Goal: Task Accomplishment & Management: Manage account settings

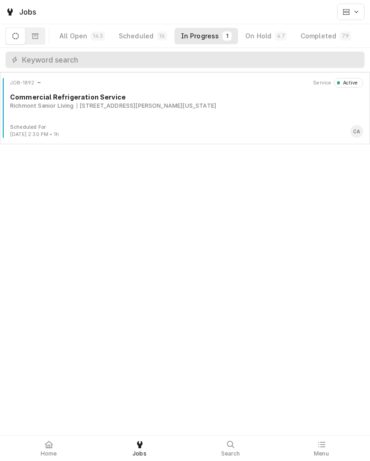
click at [273, 103] on div "Richmont Senior Living 702 Fort Crook Rd S, Bellevue, Nebraska 68005" at bounding box center [186, 106] width 353 height 8
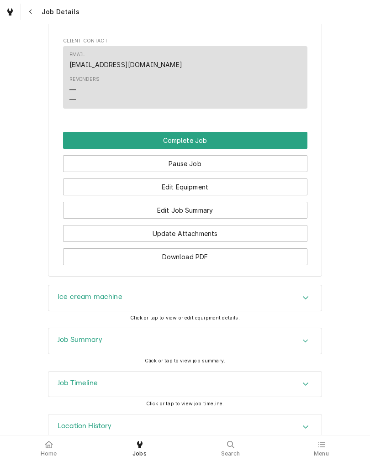
scroll to position [714, 0]
click at [71, 195] on button "Edit Equipment" at bounding box center [185, 186] width 244 height 17
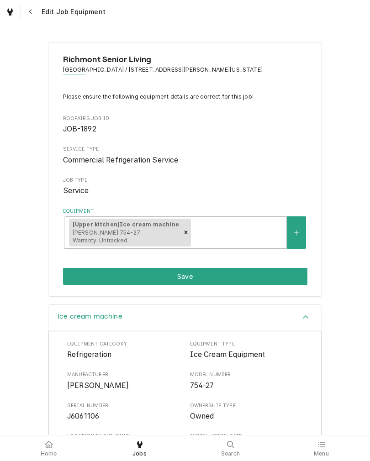
click at [73, 279] on button "Save" at bounding box center [185, 276] width 244 height 17
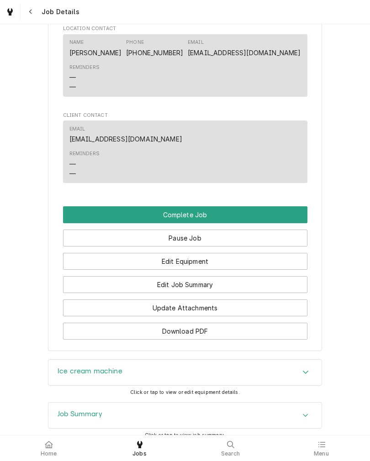
scroll to position [646, 0]
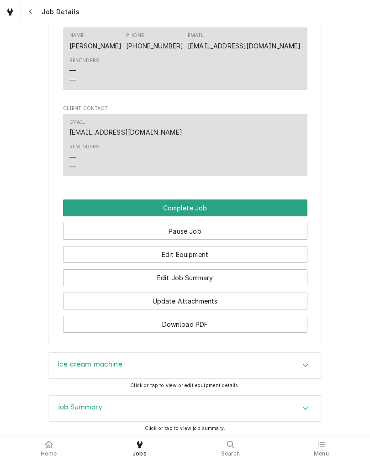
click at [279, 286] on button "Edit Job Summary" at bounding box center [185, 277] width 244 height 17
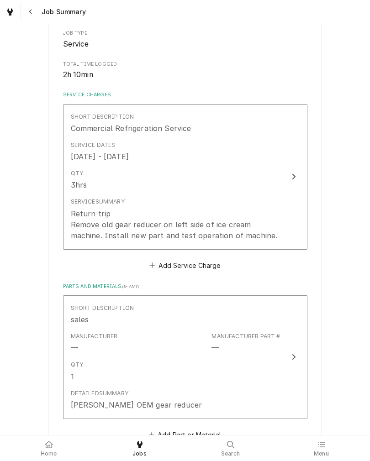
scroll to position [155, 0]
click at [281, 187] on button "Short Description Commercial Refrigeration Service Service Dates Oct 7, 2025 - …" at bounding box center [185, 178] width 244 height 146
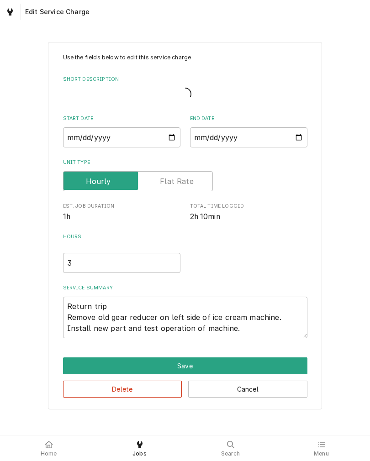
type textarea "x"
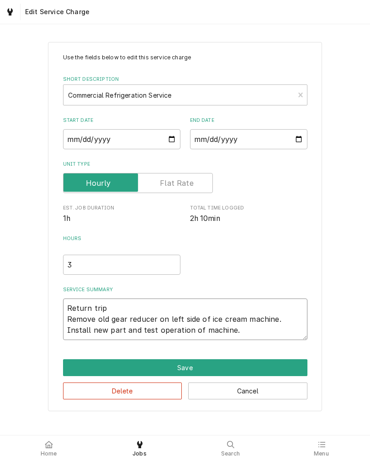
click at [68, 310] on textarea "Return trip Remove old gear reducer on left side of ice cream machine. Install …" at bounding box center [185, 320] width 244 height 42
type textarea "Return trip Remove old gear reducer on left side of ice cream machine. Install …"
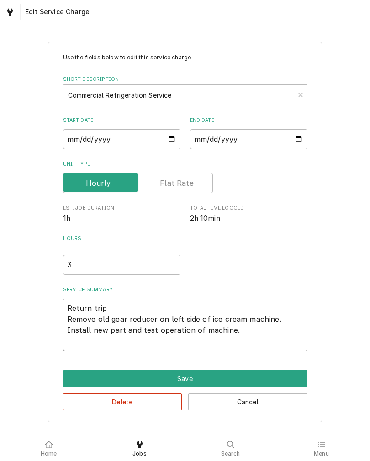
click at [86, 312] on textarea "Return trip Remove old gear reducer on left side of ice cream machine. Install …" at bounding box center [185, 325] width 244 height 53
type textarea "x"
type textarea "1 Return trip Remove old gear reducer on left side of ice cream machine. Instal…"
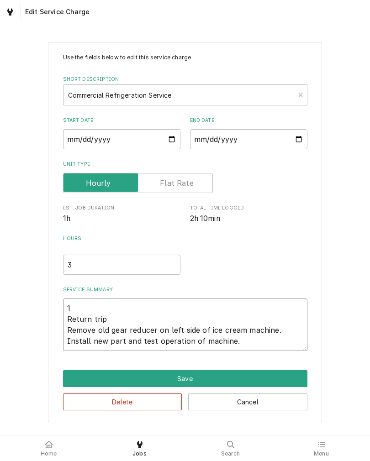
type textarea "x"
type textarea "10 Return trip Remove old gear reducer on left side of ice cream machine. Insta…"
type textarea "x"
type textarea "10/ Return trip Remove old gear reducer on left side of ice cream machine. Inst…"
type textarea "x"
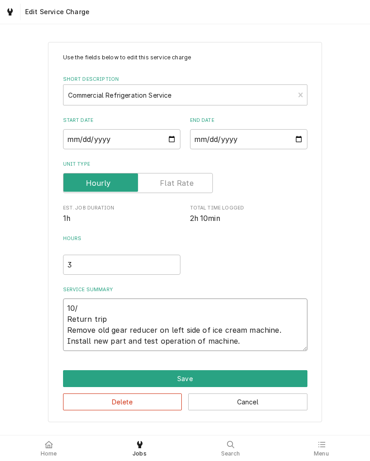
type textarea "10/8 Return trip Remove old gear reducer on left side of ice cream machine. Ins…"
type textarea "x"
type textarea "10/ Return trip Remove old gear reducer on left side of ice cream machine. Inst…"
type textarea "x"
type textarea "10/7 Return trip Remove old gear reducer on left side of ice cream machine. Ins…"
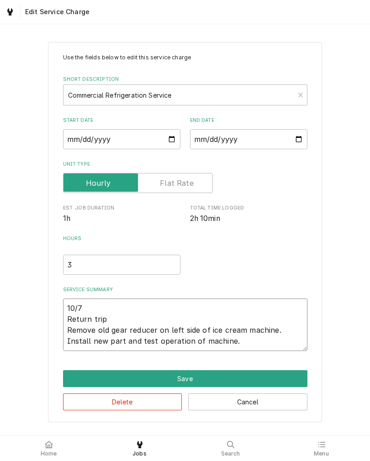
click at [284, 348] on textarea "10/7 Return trip Remove old gear reducer on left side of ice cream machine. Ins…" at bounding box center [185, 325] width 244 height 53
type textarea "x"
type textarea "10/7 Return trip Remove old gear reducer on left side of ice cream machine. Ins…"
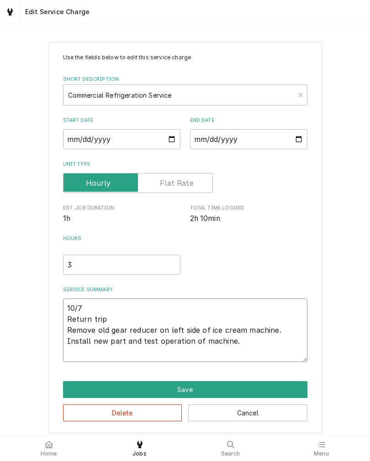
type textarea "x"
type textarea "10/7 Return trip Remove old gear reducer on left side of ice cream machine. Ins…"
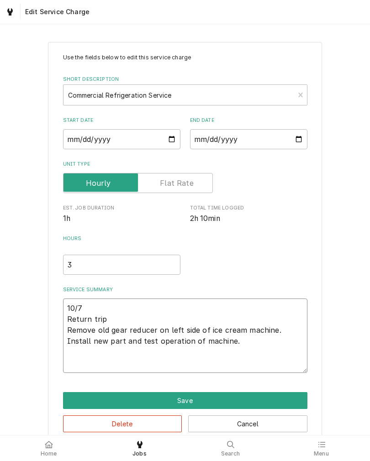
type textarea "x"
type textarea "10/7 Return trip Remove old gear reducer on left side of ice cream machine. Ins…"
type textarea "x"
type textarea "10/7 Return trip Remove old gear reducer on left side of ice cream machine. Ins…"
type textarea "x"
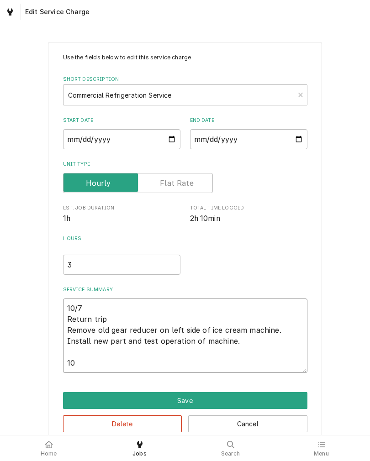
type textarea "10/7 Return trip Remove old gear reducer on left side of ice cream machine. Ins…"
type textarea "x"
type textarea "10/7 Return trip Remove old gear reducer on left side of ice cream machine. Ins…"
type textarea "x"
type textarea "10/7 Return trip Remove old gear reducer on left side of ice cream machine. Ins…"
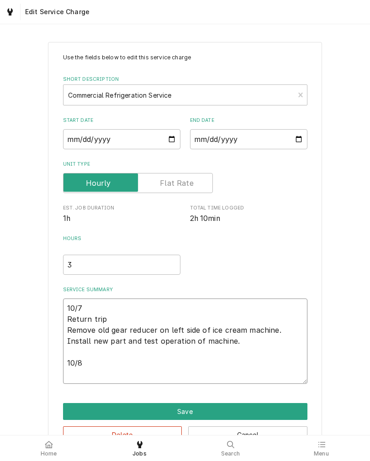
type textarea "x"
type textarea "10/7 Return trip Remove old gear reducer on left side of ice cream machine. Ins…"
type textarea "x"
type textarea "10/7 Return trip Remove old gear reducer on left side of ice cream machine. Ins…"
type textarea "x"
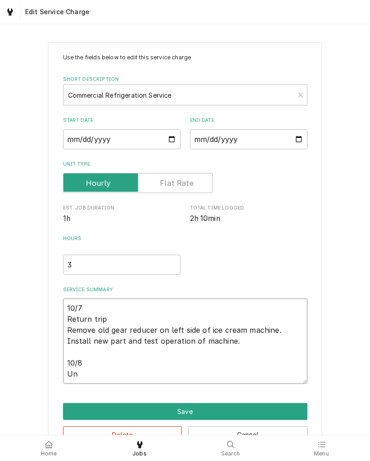
type textarea "10/7 Return trip Remove old gear reducer on left side of ice cream machine. Ins…"
type textarea "x"
type textarea "10/7 Return trip Remove old gear reducer on left side of ice cream machine. Ins…"
type textarea "x"
type textarea "10/7 Return trip Remove old gear reducer on left side of ice cream machine. Ins…"
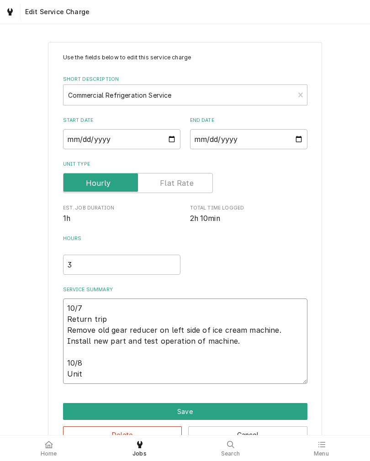
type textarea "x"
type textarea "10/7 Return trip Remove old gear reducer on left side of ice cream machine. Ins…"
type textarea "x"
type textarea "10/7 Return trip Remove old gear reducer on left side of ice cream machine. Ins…"
type textarea "x"
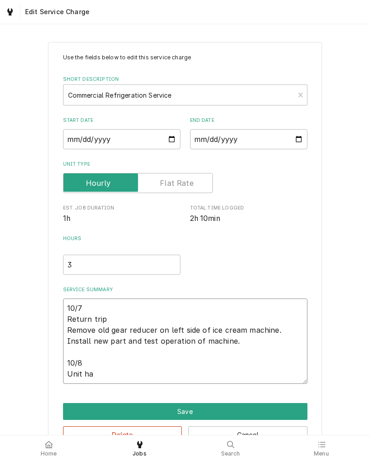
type textarea "10/7 Return trip Remove old gear reducer on left side of ice cream machine. Ins…"
type textarea "x"
type textarea "10/7 Return trip Remove old gear reducer on left side of ice cream machine. Ins…"
type textarea "x"
type textarea "10/7 Return trip Remove old gear reducer on left side of ice cream machine. Ins…"
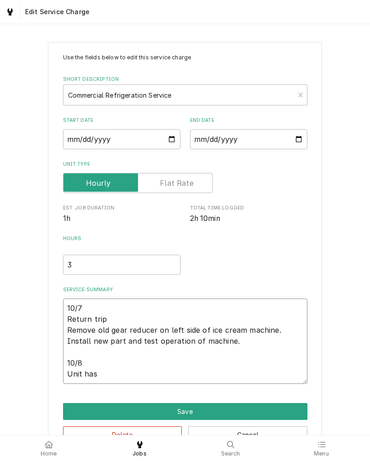
type textarea "x"
type textarea "10/7 Return trip Remove old gear reducer on left side of ice cream machine. Ins…"
type textarea "x"
type textarea "10/7 Return trip Remove old gear reducer on left side of ice cream machine. Ins…"
type textarea "x"
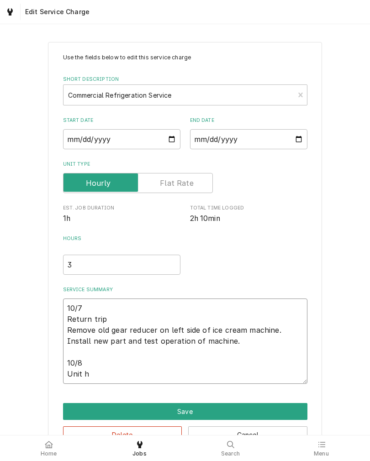
type textarea "10/7 Return trip Remove old gear reducer on left side of ice cream machine. Ins…"
type textarea "x"
type textarea "10/7 Return trip Remove old gear reducer on left side of ice cream machine. Ins…"
type textarea "x"
type textarea "10/7 Return trip Remove old gear reducer on left side of ice cream machine. Ins…"
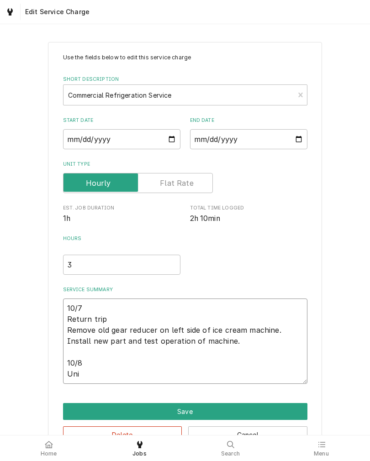
type textarea "x"
type textarea "10/7 Return trip Remove old gear reducer on left side of ice cream machine. Ins…"
type textarea "x"
type textarea "10/7 Return trip Remove old gear reducer on left side of ice cream machine. Ins…"
type textarea "x"
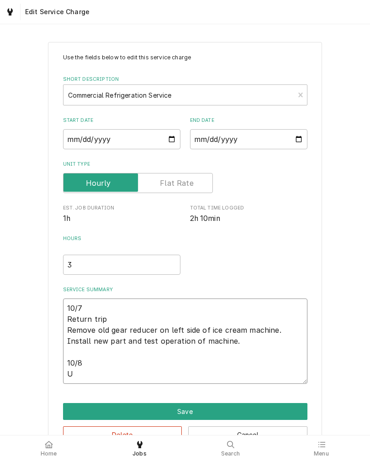
type textarea "10/7 Return trip Remove old gear reducer on left side of ice cream machine. Ins…"
type textarea "x"
type textarea "10/7 Return trip Remove old gear reducer on left side of ice cream machine. Ins…"
type textarea "x"
type textarea "10/7 Return trip Remove old gear reducer on left side of ice cream machine. Ins…"
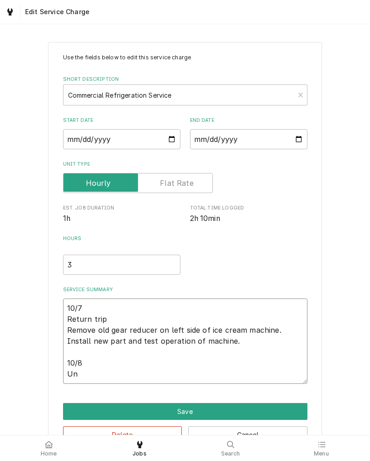
type textarea "x"
type textarea "10/7 Return trip Remove old gear reducer on left side of ice cream machine. Ins…"
type textarea "x"
type textarea "10/7 Return trip Remove old gear reducer on left side of ice cream machine. Ins…"
type textarea "x"
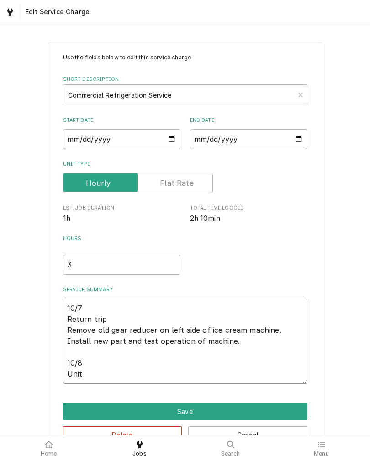
type textarea "10/7 Return trip Remove old gear reducer on left side of ice cream machine. Ins…"
type textarea "x"
type textarea "10/7 Return trip Remove old gear reducer on left side of ice cream machine. Ins…"
type textarea "x"
type textarea "10/7 Return trip Remove old gear reducer on left side of ice cream machine. Ins…"
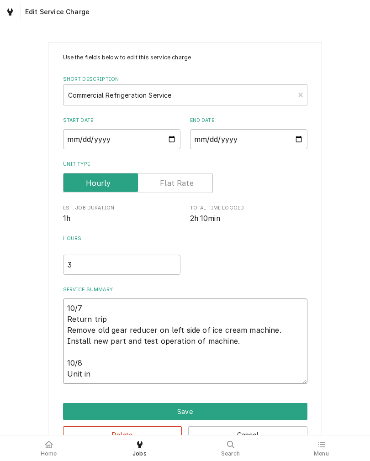
type textarea "x"
type textarea "10/7 Return trip Remove old gear reducer on left side of ice cream machine. Ins…"
type textarea "x"
type textarea "10/7 Return trip Remove old gear reducer on left side of ice cream machine. Ins…"
type textarea "x"
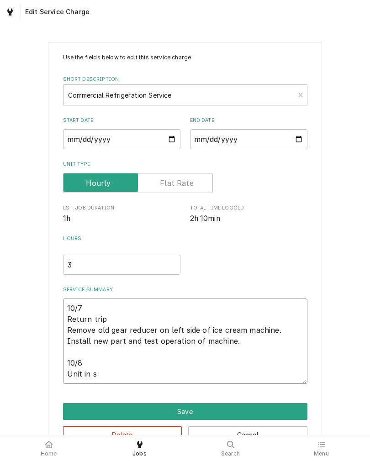
type textarea "10/7 Return trip Remove old gear reducer on left side of ice cream machine. Ins…"
type textarea "x"
type textarea "10/7 Return trip Remove old gear reducer on left side of ice cream machine. Ins…"
type textarea "x"
type textarea "10/7 Return trip Remove old gear reducer on left side of ice cream machine. Ins…"
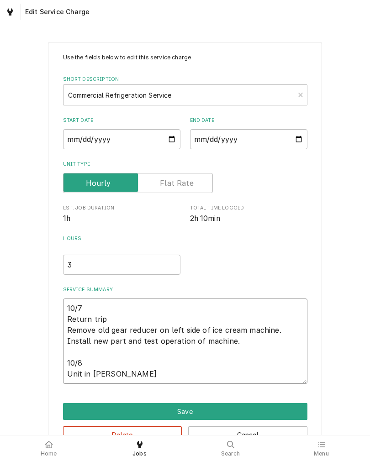
type textarea "x"
type textarea "10/7 Return trip Remove old gear reducer on left side of ice cream machine. Ins…"
type textarea "x"
type textarea "10/7 Return trip Remove old gear reducer on left side of ice cream machine. Ins…"
type textarea "x"
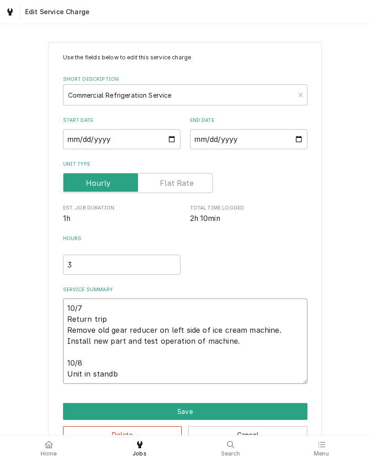
type textarea "10/7 Return trip Remove old gear reducer on left side of ice cream machine. Ins…"
type textarea "x"
type textarea "10/7 Return trip Remove old gear reducer on left side of ice cream machine. Ins…"
type textarea "x"
type textarea "10/7 Return trip Remove old gear reducer on left side of ice cream machine. Ins…"
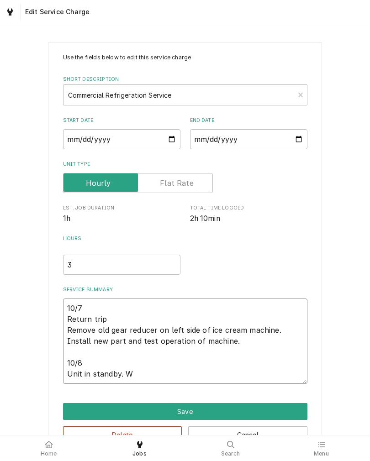
type textarea "x"
type textarea "10/7 Return trip Remove old gear reducer on left side of ice cream machine. Ins…"
type textarea "x"
type textarea "10/7 Return trip Remove old gear reducer on left side of ice cream machine. Ins…"
type textarea "x"
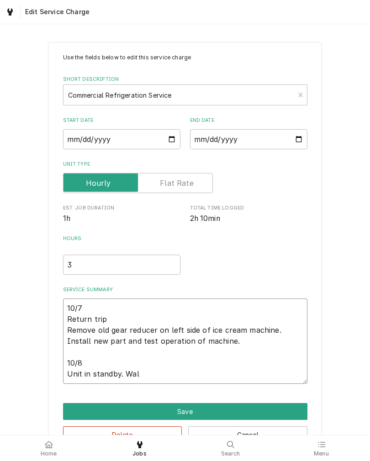
type textarea "10/7 Return trip Remove old gear reducer on left side of ice cream machine. Ins…"
type textarea "x"
type textarea "10/7 Return trip Remove old gear reducer on left side of ice cream machine. Ins…"
type textarea "x"
type textarea "10/7 Return trip Remove old gear reducer on left side of ice cream machine. Ins…"
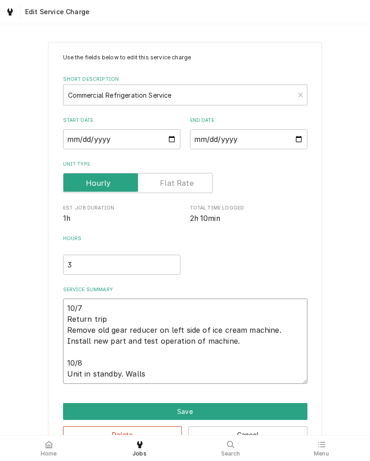
type textarea "x"
type textarea "10/7 Return trip Remove old gear reducer on left side of ice cream machine. Ins…"
type textarea "x"
type textarea "10/7 Return trip Remove old gear reducer on left side of ice cream machine. Ins…"
type textarea "x"
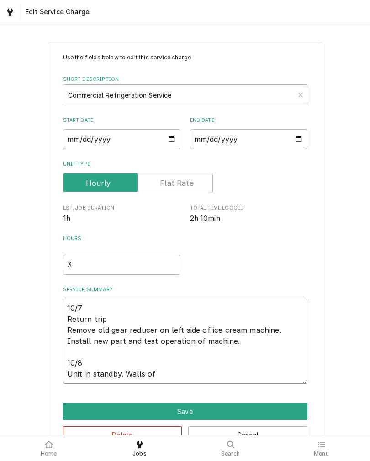
type textarea "10/7 Return trip Remove old gear reducer on left side of ice cream machine. Ins…"
type textarea "x"
type textarea "10/7 Return trip Remove old gear reducer on left side of ice cream machine. Ins…"
type textarea "x"
type textarea "10/7 Return trip Remove old gear reducer on left side of ice cream machine. Ins…"
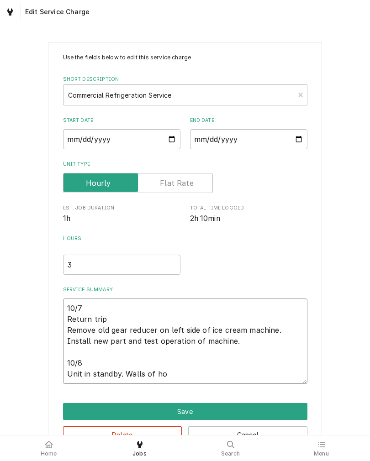
type textarea "x"
type textarea "10/7 Return trip Remove old gear reducer on left side of ice cream machine. Ins…"
type textarea "x"
type textarea "10/7 Return trip Remove old gear reducer on left side of ice cream machine. Ins…"
type textarea "x"
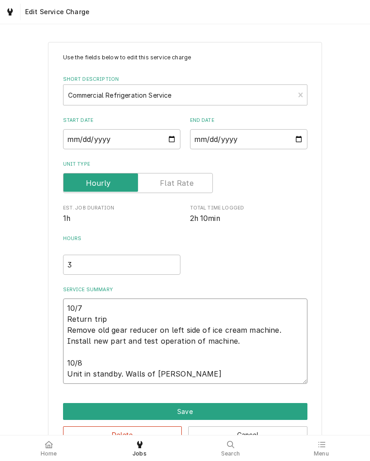
type textarea "10/7 Return trip Remove old gear reducer on left side of ice cream machine. Ins…"
type textarea "x"
type textarea "10/7 Return trip Remove old gear reducer on left side of ice cream machine. Ins…"
type textarea "x"
type textarea "10/7 Return trip Remove old gear reducer on left side of ice cream machine. Ins…"
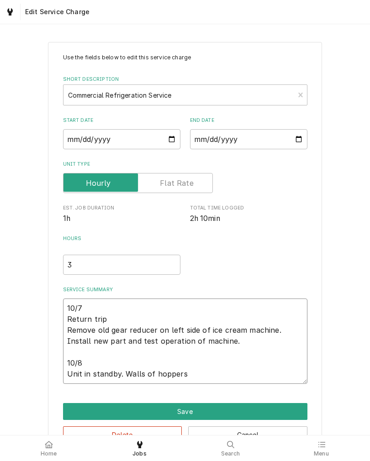
type textarea "x"
type textarea "10/7 Return trip Remove old gear reducer on left side of ice cream machine. Ins…"
type textarea "x"
type textarea "10/7 Return trip Remove old gear reducer on left side of ice cream machine. Ins…"
type textarea "x"
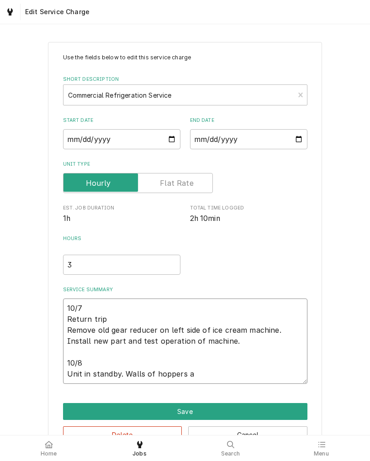
type textarea "10/7 Return trip Remove old gear reducer on left side of ice cream machine. Ins…"
type textarea "x"
type textarea "10/7 Return trip Remove old gear reducer on left side of ice cream machine. Ins…"
type textarea "x"
type textarea "10/7 Return trip Remove old gear reducer on left side of ice cream machine. Ins…"
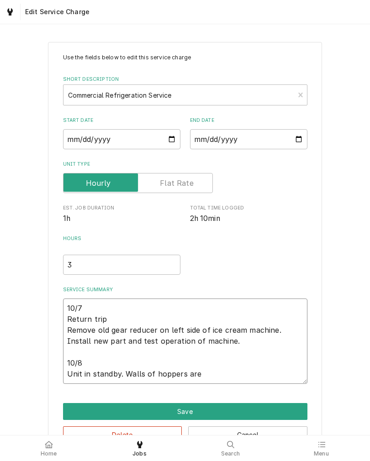
type textarea "x"
type textarea "10/7 Return trip Remove old gear reducer on left side of ice cream machine. Ins…"
type textarea "x"
type textarea "10/7 Return trip Remove old gear reducer on left side of ice cream machine. Ins…"
type textarea "x"
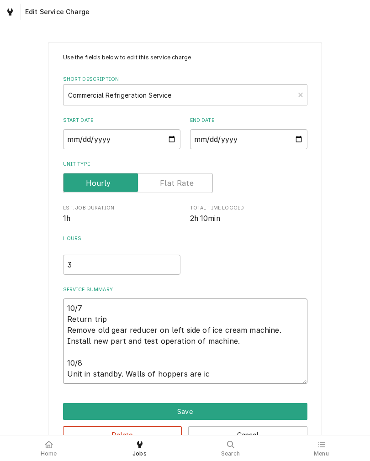
type textarea "10/7 Return trip Remove old gear reducer on left side of ice cream machine. Ins…"
type textarea "x"
type textarea "10/7 Return trip Remove old gear reducer on left side of ice cream machine. Ins…"
type textarea "x"
type textarea "10/7 Return trip Remove old gear reducer on left side of ice cream machine. Ins…"
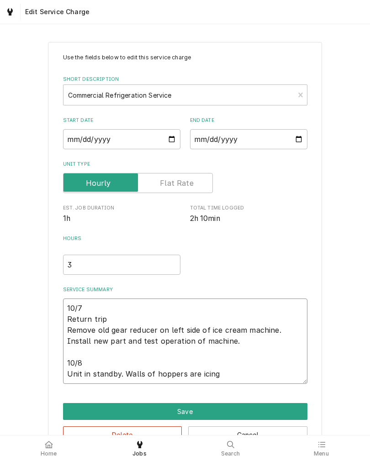
type textarea "x"
type textarea "10/7 Return trip Remove old gear reducer on left side of ice cream machine. Ins…"
type textarea "x"
type textarea "10/7 Return trip Remove old gear reducer on left side of ice cream machine. Ins…"
type textarea "x"
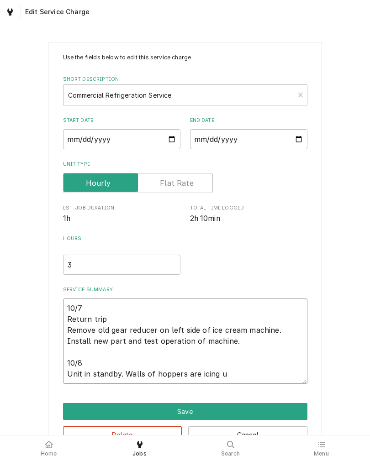
type textarea "10/7 Return trip Remove old gear reducer on left side of ice cream machine. Ins…"
type textarea "x"
type textarea "10/7 Return trip Remove old gear reducer on left side of ice cream machine. Ins…"
type textarea "x"
type textarea "10/7 Return trip Remove old gear reducer on left side of ice cream machine. Ins…"
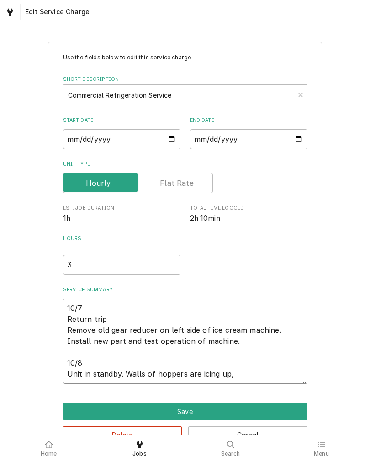
type textarea "x"
type textarea "10/7 Return trip Remove old gear reducer on left side of ice cream machine. Ins…"
type textarea "x"
type textarea "10/7 Return trip Remove old gear reducer on left side of ice cream machine. Ins…"
type textarea "x"
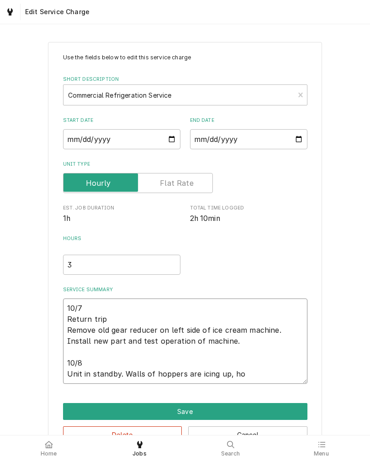
type textarea "10/7 Return trip Remove old gear reducer on left side of ice cream machine. Ins…"
type textarea "x"
type textarea "10/7 Return trip Remove old gear reducer on left side of ice cream machine. Ins…"
type textarea "x"
type textarea "10/7 Return trip Remove old gear reducer on left side of ice cream machine. Ins…"
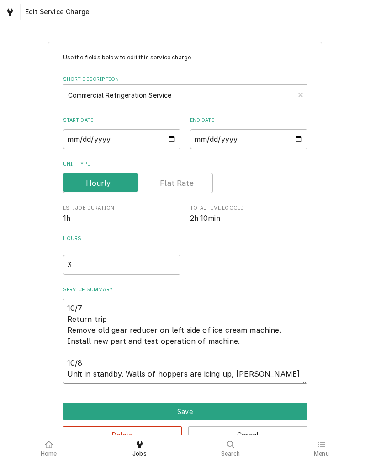
type textarea "x"
type textarea "10/7 Return trip Remove old gear reducer on left side of ice cream machine. Ins…"
type textarea "x"
type textarea "10/7 Return trip Remove old gear reducer on left side of ice cream machine. Ins…"
type textarea "x"
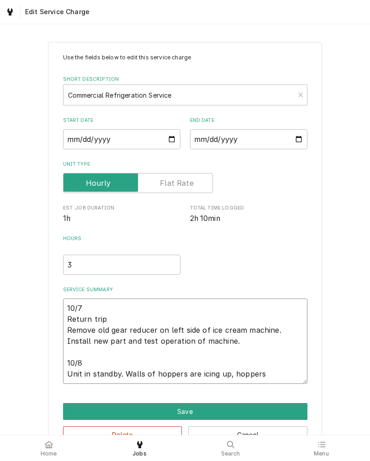
type textarea "10/7 Return trip Remove old gear reducer on left side of ice cream machine. Ins…"
type textarea "x"
type textarea "10/7 Return trip Remove old gear reducer on left side of ice cream machine. Ins…"
type textarea "x"
type textarea "10/7 Return trip Remove old gear reducer on left side of ice cream machine. Ins…"
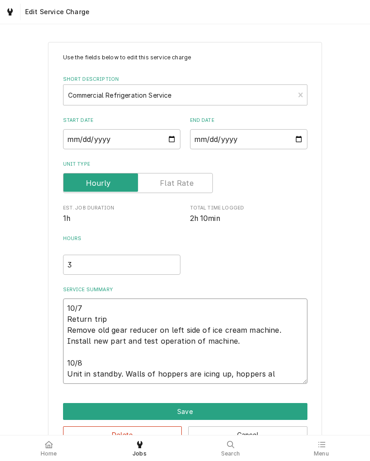
type textarea "x"
type textarea "10/7 Return trip Remove old gear reducer on left side of ice cream machine. Ins…"
type textarea "x"
type textarea "10/7 Return trip Remove old gear reducer on left side of ice cream machine. Ins…"
type textarea "x"
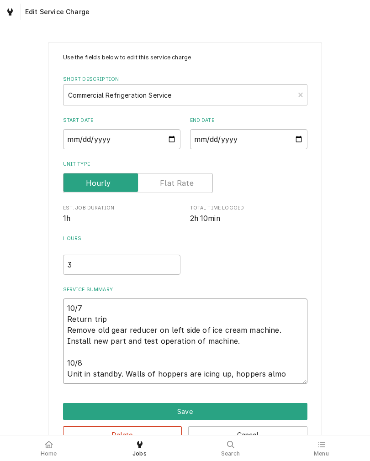
type textarea "10/7 Return trip Remove old gear reducer on left side of ice cream machine. Ins…"
type textarea "x"
type textarea "10/7 Return trip Remove old gear reducer on left side of ice cream machine. Ins…"
type textarea "x"
type textarea "10/7 Return trip Remove old gear reducer on left side of ice cream machine. Ins…"
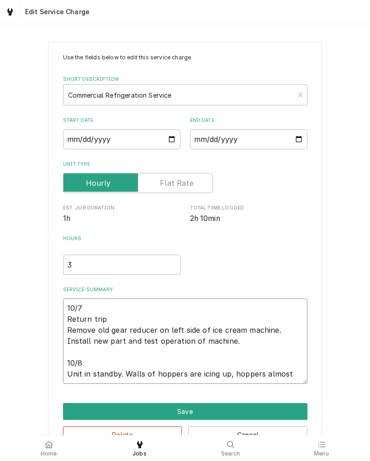
type textarea "x"
type textarea "10/7 Return trip Remove old gear reducer on left side of ice cream machine. Ins…"
type textarea "x"
type textarea "10/7 Return trip Remove old gear reducer on left side of ice cream machine. Ins…"
type textarea "x"
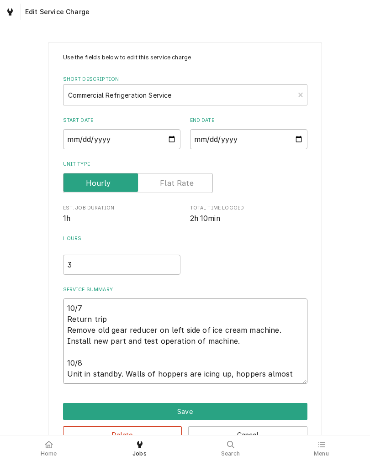
type textarea "10/7 Return trip Remove old gear reducer on left side of ice cream machine. Ins…"
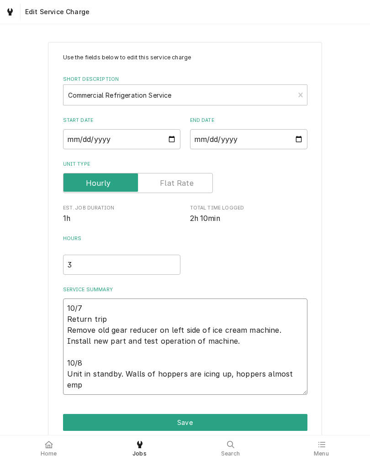
type textarea "x"
type textarea "10/7 Return trip Remove old gear reducer on left side of ice cream machine. Ins…"
type textarea "x"
type textarea "10/7 Return trip Remove old gear reducer on left side of ice cream machine. Ins…"
type textarea "x"
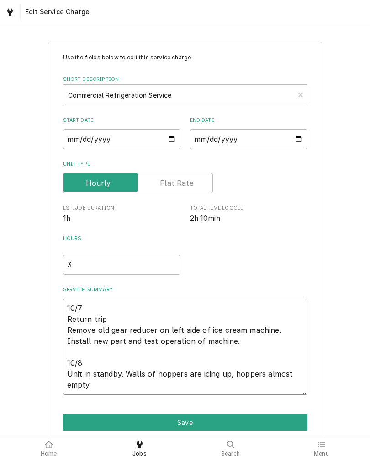
type textarea "10/7 Return trip Remove old gear reducer on left side of ice cream machine. Ins…"
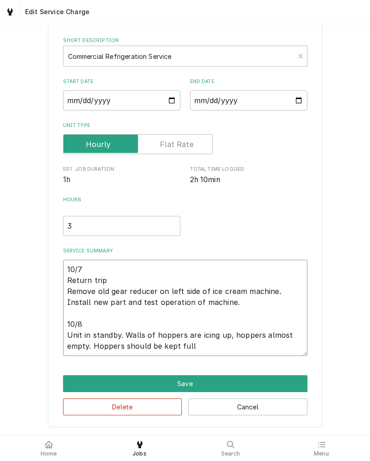
scroll to position [42, 0]
click at [20, 336] on div "Use the fields below to edit this service charge Short Description Commercial R…" at bounding box center [185, 215] width 370 height 440
click at [232, 352] on textarea "10/7 Return trip Remove old gear reducer on left side of ice cream machine. Ins…" at bounding box center [185, 308] width 244 height 96
click at [230, 334] on textarea "10/7 Return trip Remove old gear reducer on left side of ice cream machine. Ins…" at bounding box center [185, 308] width 244 height 96
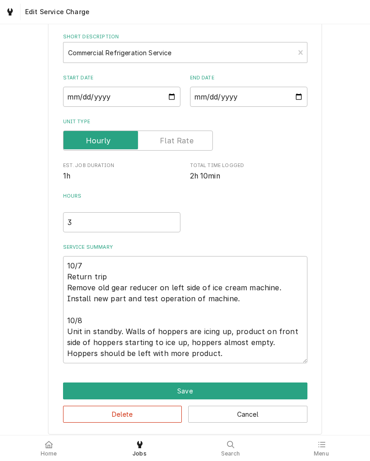
click at [340, 305] on div "Use the fields below to edit this service charge Short Description Commercial R…" at bounding box center [185, 216] width 370 height 451
click at [285, 389] on button "Save" at bounding box center [185, 391] width 244 height 17
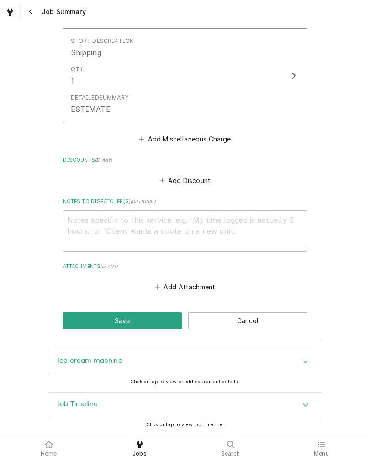
scroll to position [733, 0]
click at [70, 317] on button "Save" at bounding box center [122, 320] width 119 height 17
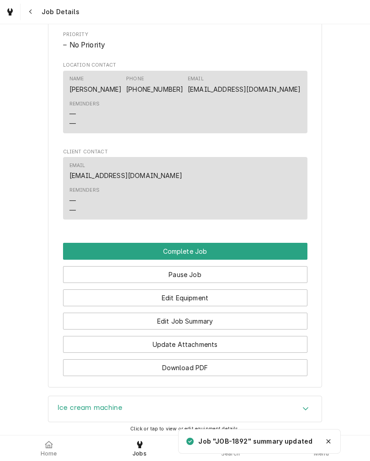
scroll to position [613, 0]
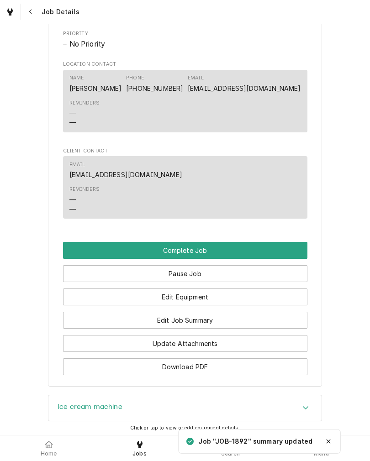
click at [289, 282] on button "Pause Job" at bounding box center [185, 273] width 244 height 17
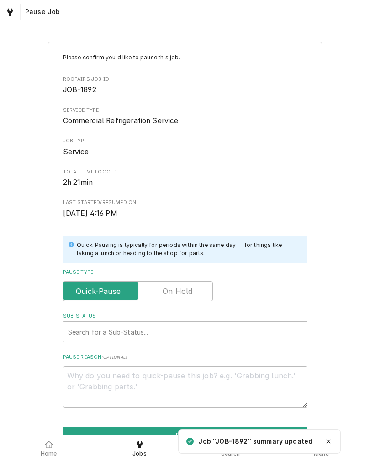
scroll to position [12, 0]
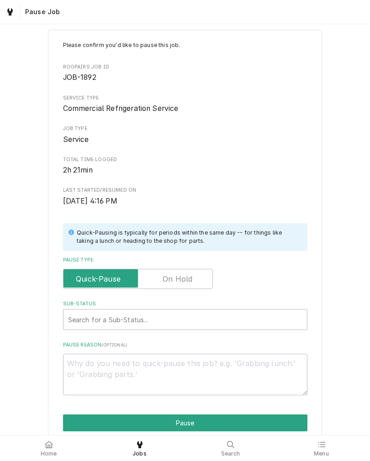
click at [197, 279] on input "Pause Type" at bounding box center [138, 279] width 142 height 20
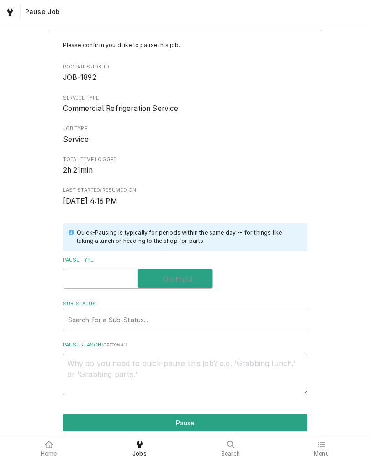
checkbox input "true"
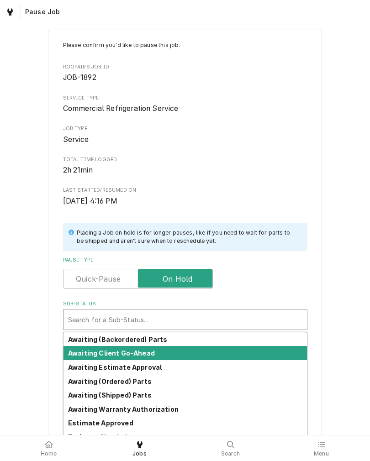
click at [68, 352] on strong "Awaiting Client Go-Ahead" at bounding box center [111, 353] width 87 height 8
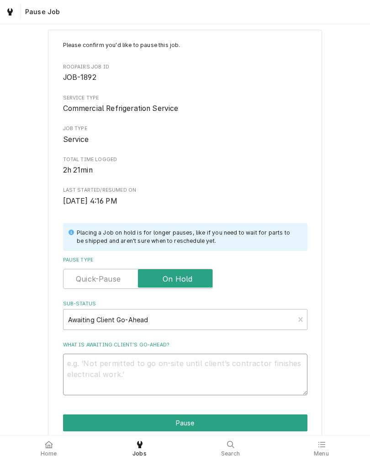
click at [69, 369] on textarea "What is awaiting client’s go-ahead?" at bounding box center [185, 375] width 244 height 42
type textarea "x"
type textarea "I"
type textarea "x"
type textarea "Ic"
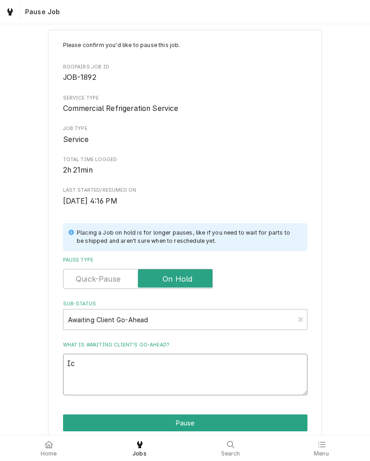
type textarea "x"
type textarea "Ice"
type textarea "x"
type textarea "Ice"
type textarea "x"
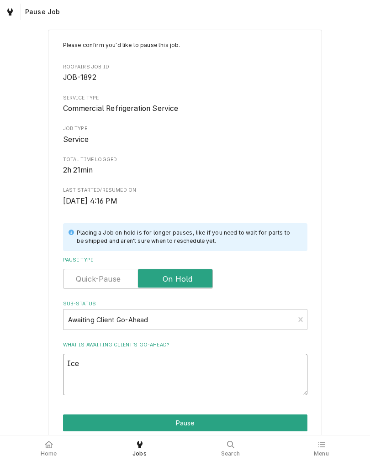
type textarea "Ice c"
type textarea "x"
type textarea "Ice cr"
type textarea "x"
type textarea "Ice cre"
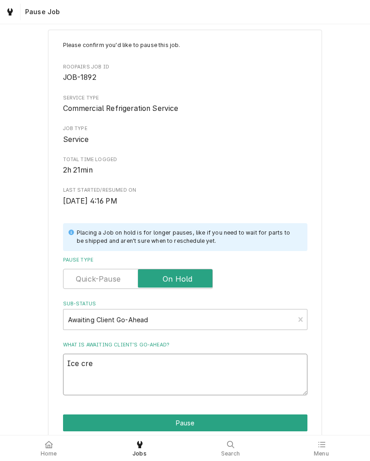
type textarea "x"
type textarea "Ice crea"
type textarea "x"
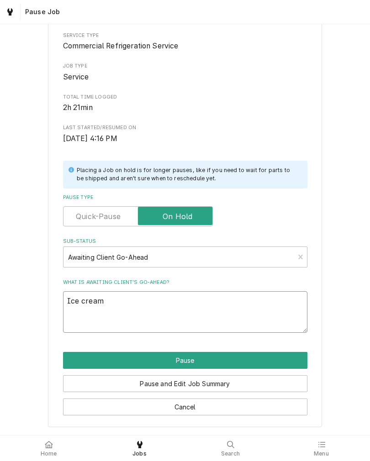
scroll to position [78, 0]
type textarea "Ice cream"
click at [282, 357] on button "Pause" at bounding box center [185, 360] width 244 height 17
type textarea "x"
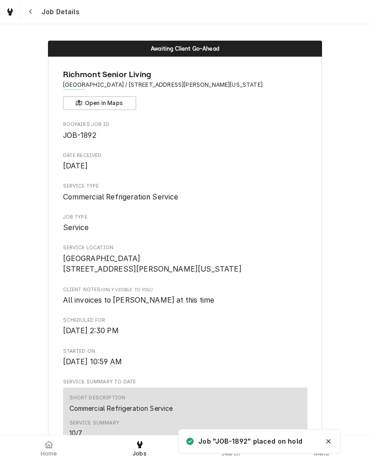
click at [47, 451] on span "Home" at bounding box center [49, 453] width 16 height 7
